Goal: Task Accomplishment & Management: Manage account settings

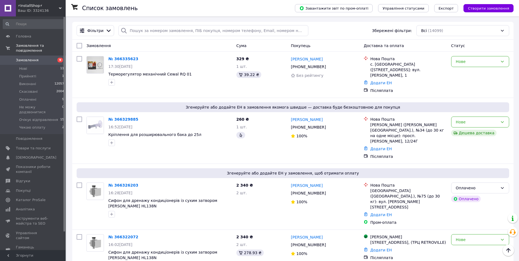
click at [37, 146] on span "Товари та послуги" at bounding box center [33, 148] width 35 height 5
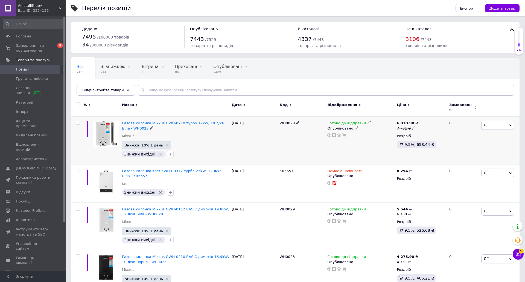
click at [220, 141] on div "Знижка: 10% 1 день Знижки вихідні" at bounding box center [175, 149] width 107 height 17
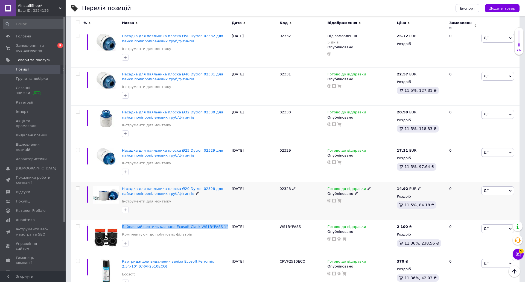
scroll to position [775, 0]
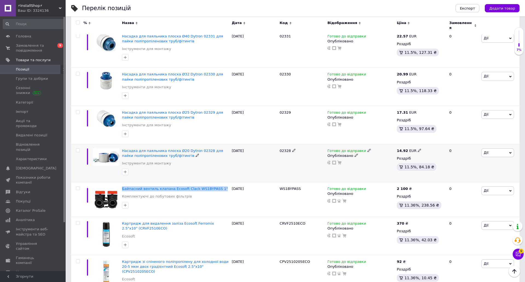
click at [79, 149] on span at bounding box center [78, 151] width 4 height 4
click at [79, 149] on input "checkbox" at bounding box center [78, 151] width 4 height 4
checkbox input "true"
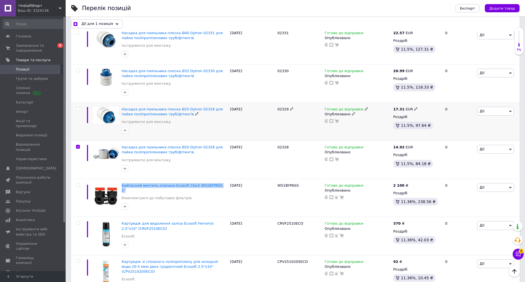
click at [77, 109] on input "checkbox" at bounding box center [78, 109] width 4 height 4
checkbox input "true"
click at [78, 72] on input "checkbox" at bounding box center [78, 71] width 4 height 4
checkbox input "true"
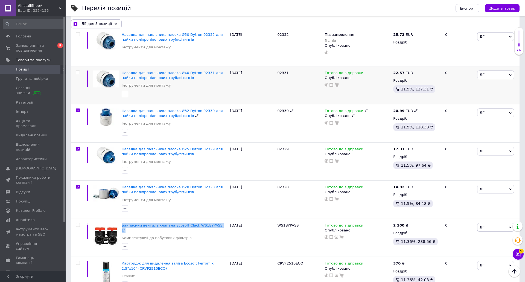
scroll to position [684, 0]
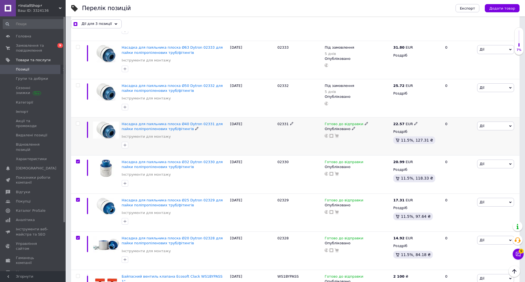
click at [76, 121] on div at bounding box center [77, 136] width 12 height 38
click at [77, 119] on div at bounding box center [77, 136] width 12 height 38
click at [77, 88] on div at bounding box center [77, 98] width 12 height 38
checkbox input "true"
click at [79, 85] on input "checkbox" at bounding box center [78, 86] width 4 height 4
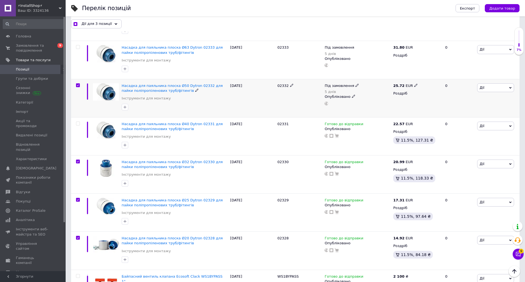
checkbox input "true"
click at [79, 124] on input "checkbox" at bounding box center [78, 124] width 4 height 4
checkbox input "true"
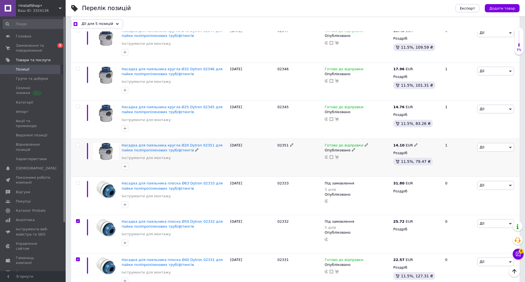
scroll to position [547, 0]
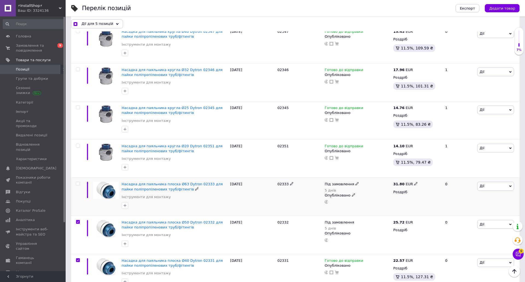
click at [78, 184] on input "checkbox" at bounding box center [78, 184] width 4 height 4
checkbox input "true"
click at [80, 144] on div at bounding box center [78, 146] width 11 height 4
checkbox input "true"
click at [78, 146] on input "checkbox" at bounding box center [78, 146] width 4 height 4
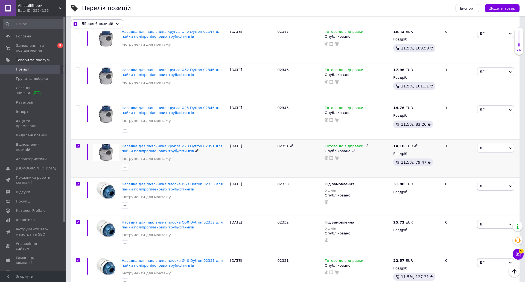
checkbox input "true"
click at [77, 109] on input "checkbox" at bounding box center [78, 108] width 4 height 4
checkbox input "true"
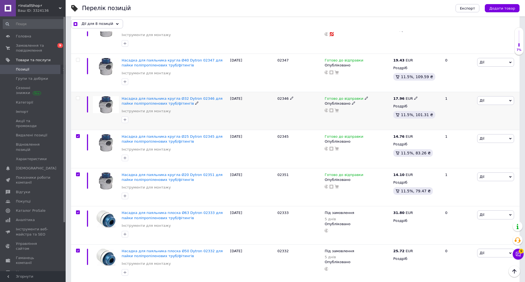
scroll to position [502, 0]
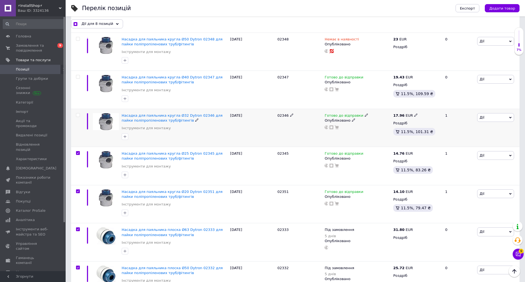
click at [77, 115] on input "checkbox" at bounding box center [78, 116] width 4 height 4
checkbox input "true"
click at [78, 76] on input "checkbox" at bounding box center [78, 77] width 4 height 4
checkbox input "true"
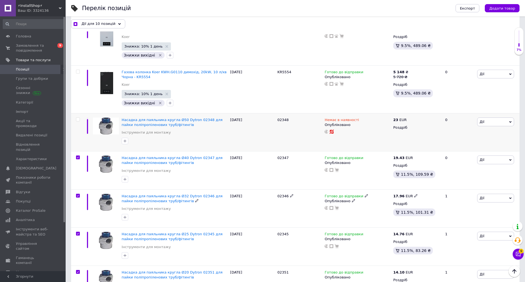
scroll to position [410, 0]
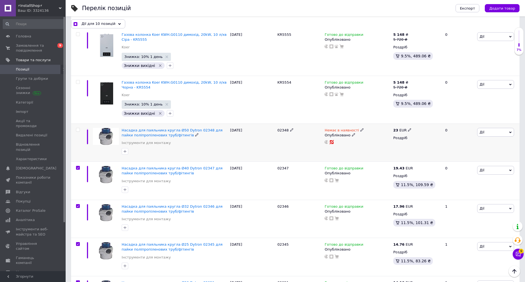
click at [76, 129] on div at bounding box center [78, 130] width 11 height 4
checkbox input "true"
click at [78, 129] on input "checkbox" at bounding box center [78, 130] width 4 height 4
checkbox input "true"
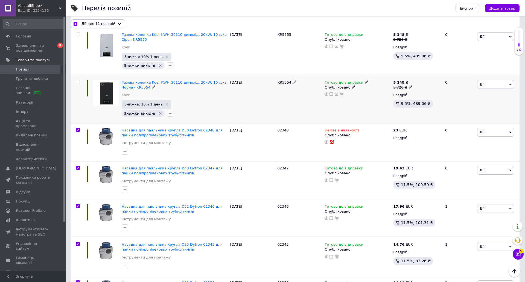
click at [77, 83] on input "checkbox" at bounding box center [78, 82] width 4 height 4
checkbox input "true"
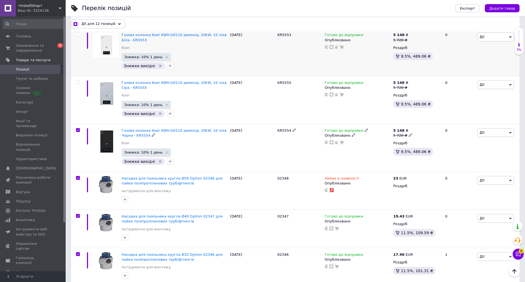
scroll to position [274, 0]
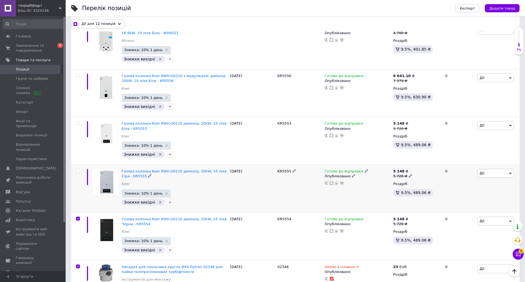
click at [77, 170] on input "checkbox" at bounding box center [78, 171] width 4 height 4
checkbox input "true"
click at [77, 124] on input "checkbox" at bounding box center [78, 124] width 4 height 4
checkbox input "true"
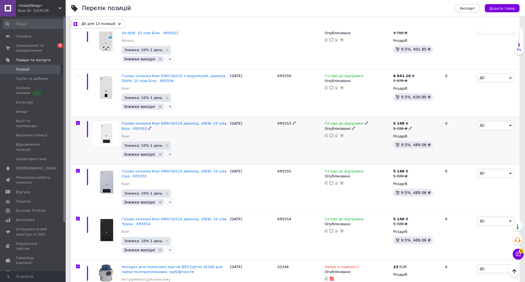
checkbox input "true"
click at [78, 75] on input "checkbox" at bounding box center [78, 76] width 4 height 4
checkbox input "true"
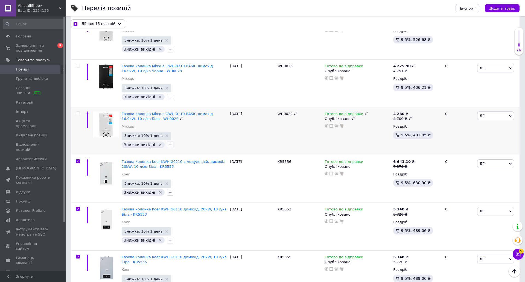
scroll to position [183, 0]
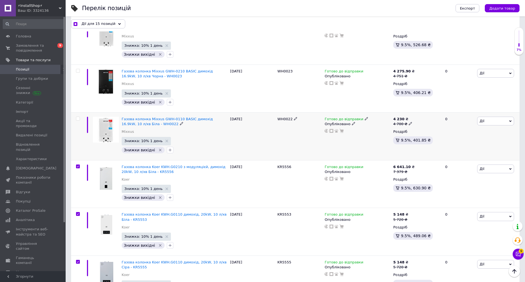
click at [77, 118] on input "checkbox" at bounding box center [78, 119] width 4 height 4
checkbox input "true"
drag, startPoint x: 77, startPoint y: 74, endPoint x: 79, endPoint y: 70, distance: 4.1
click at [79, 70] on div at bounding box center [77, 89] width 12 height 48
checkbox input "true"
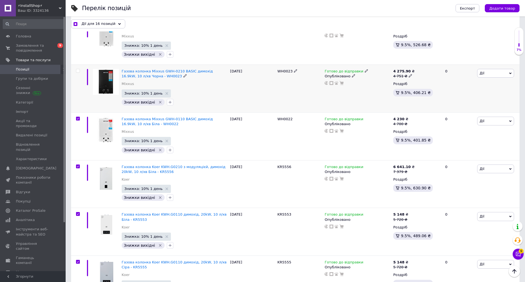
click at [79, 70] on input "checkbox" at bounding box center [78, 71] width 4 height 4
checkbox input "true"
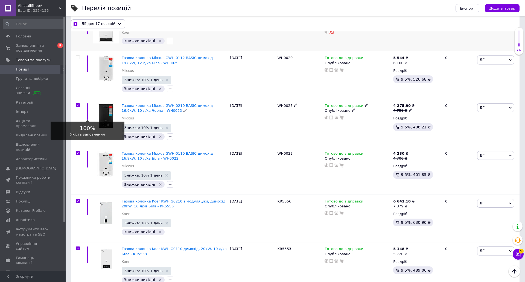
scroll to position [46, 0]
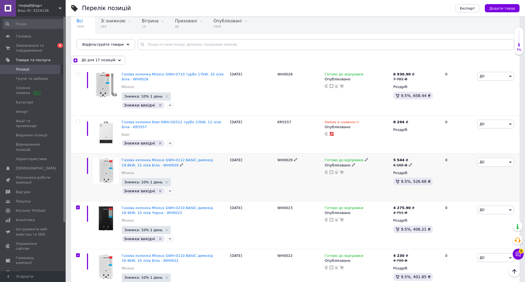
click at [80, 159] on span at bounding box center [78, 160] width 4 height 4
click at [80, 159] on input "checkbox" at bounding box center [78, 160] width 4 height 4
checkbox input "true"
click at [77, 122] on input "checkbox" at bounding box center [78, 122] width 4 height 4
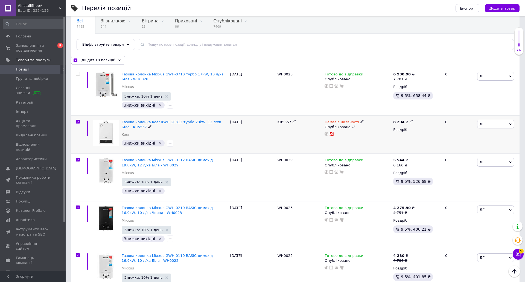
checkbox input "true"
click at [78, 73] on input "checkbox" at bounding box center [78, 74] width 4 height 4
checkbox input "true"
click at [467, 7] on span "Експорт" at bounding box center [467, 8] width 15 height 4
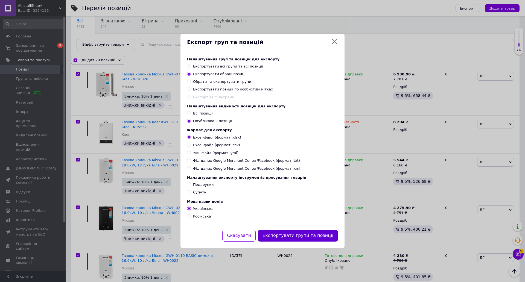
click at [303, 230] on button "Експортувати групи та позиції" at bounding box center [298, 236] width 80 height 12
checkbox input "true"
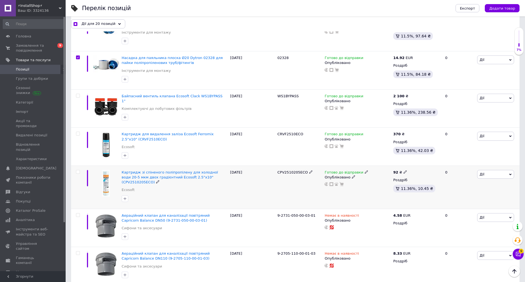
scroll to position [867, 0]
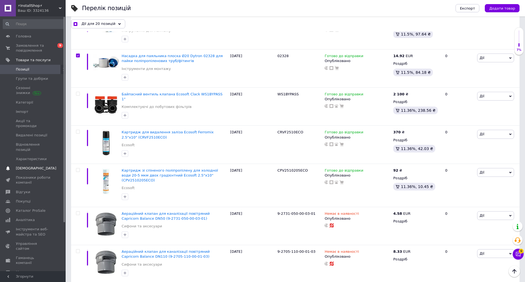
click at [37, 166] on span "[DEMOGRAPHIC_DATA]" at bounding box center [33, 168] width 35 height 5
